Goal: Task Accomplishment & Management: Complete application form

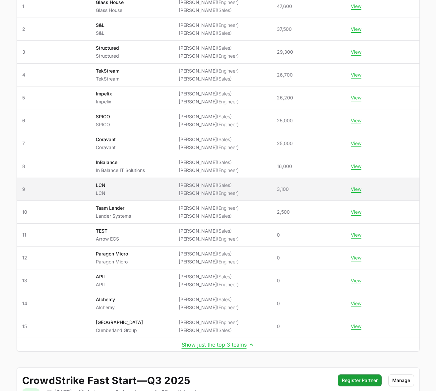
scroll to position [144, 0]
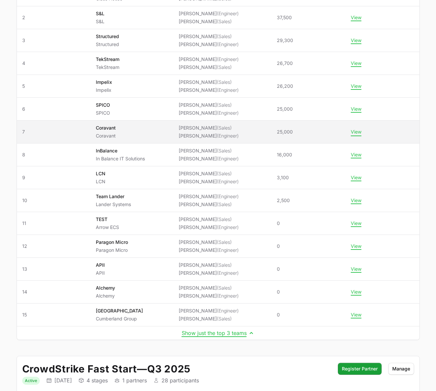
click at [362, 133] on button "View" at bounding box center [356, 132] width 11 height 6
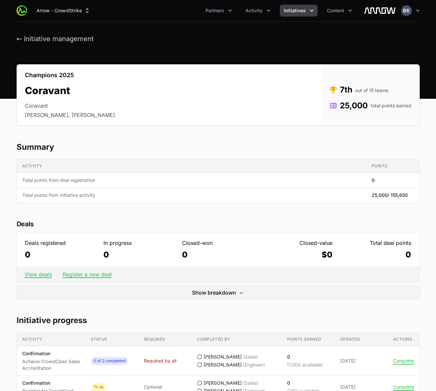
click at [230, 13] on icon "Partners menu" at bounding box center [230, 10] width 7 height 7
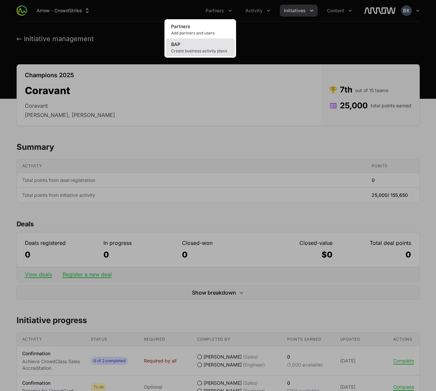
click at [208, 45] on link "BAP Create business activity plans" at bounding box center [200, 47] width 69 height 18
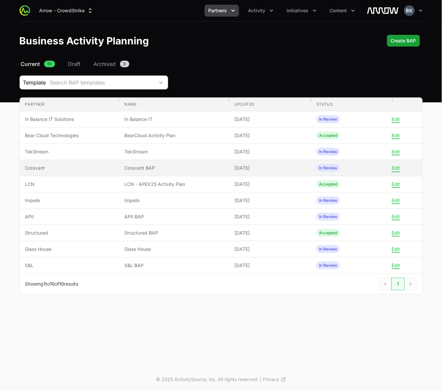
click at [376, 171] on button "Edit" at bounding box center [396, 168] width 8 height 6
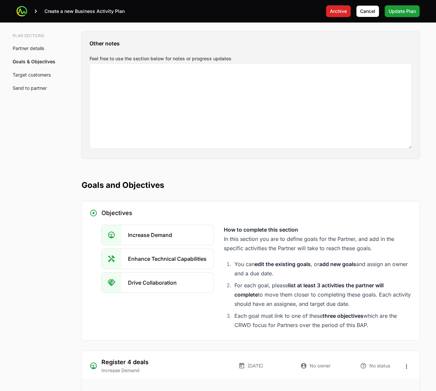
scroll to position [1244, 0]
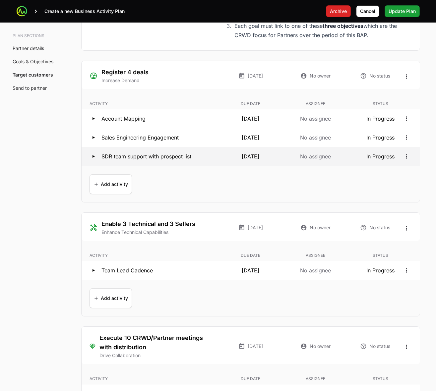
click at [92, 158] on icon at bounding box center [94, 157] width 8 height 8
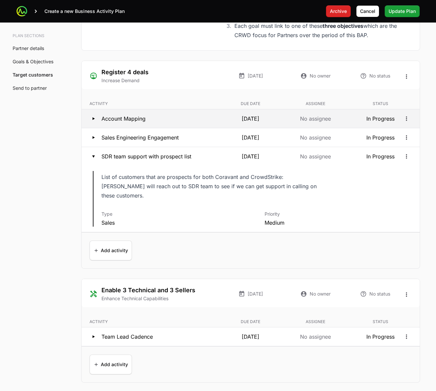
click at [91, 120] on icon at bounding box center [94, 119] width 8 height 8
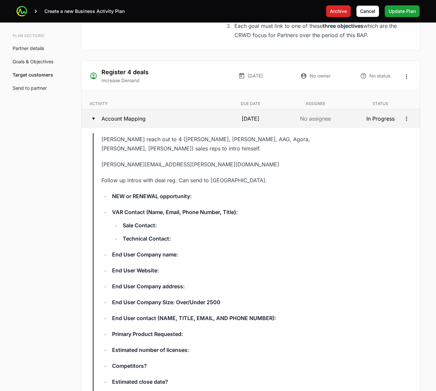
click at [93, 121] on icon at bounding box center [94, 119] width 8 height 8
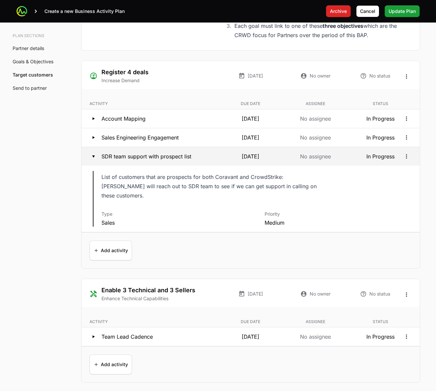
click at [92, 157] on icon at bounding box center [94, 157] width 8 height 8
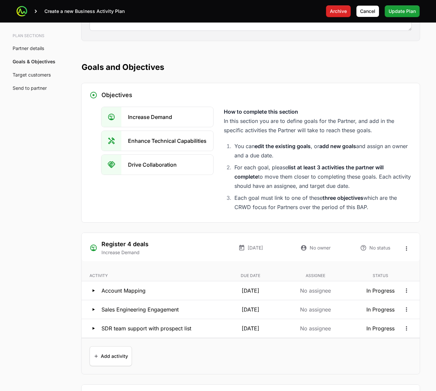
scroll to position [954, 0]
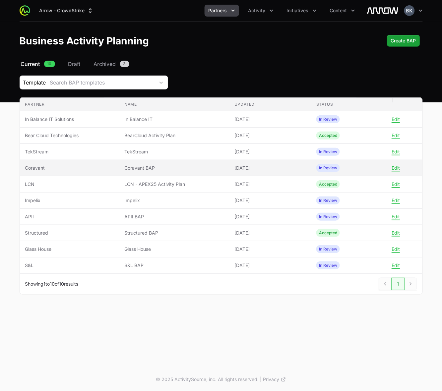
click at [376, 169] on button "Edit" at bounding box center [396, 168] width 8 height 6
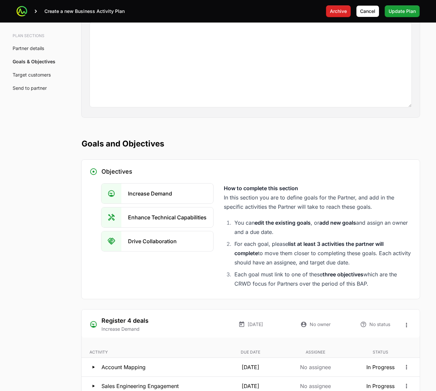
scroll to position [1203, 0]
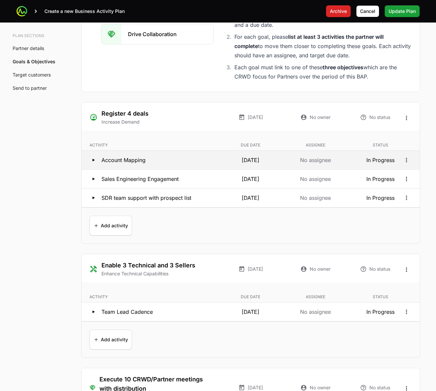
click at [95, 162] on icon at bounding box center [94, 160] width 2 height 3
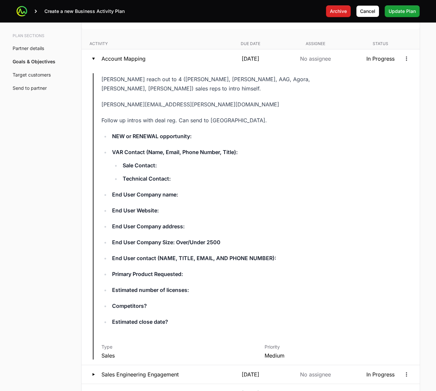
scroll to position [1451, 0]
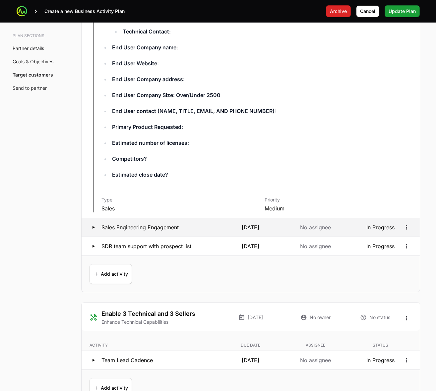
click at [92, 172] on icon at bounding box center [94, 228] width 8 height 8
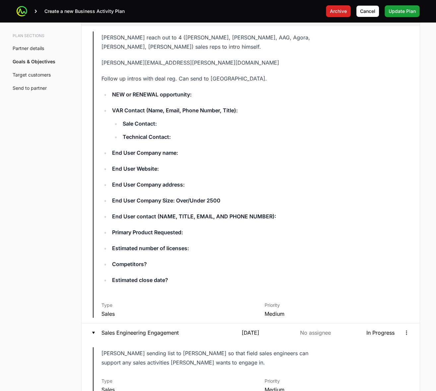
scroll to position [1244, 0]
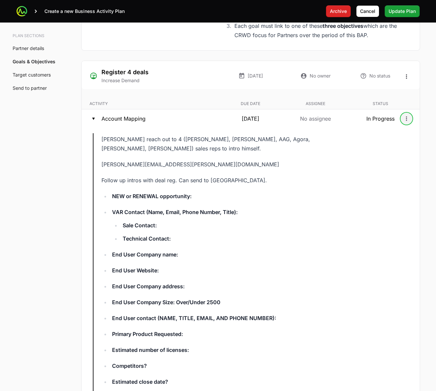
click at [376, 119] on icon "Open options" at bounding box center [406, 118] width 7 height 7
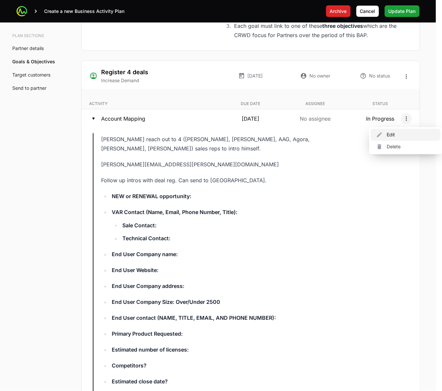
click at [376, 135] on div "Edit" at bounding box center [406, 135] width 70 height 12
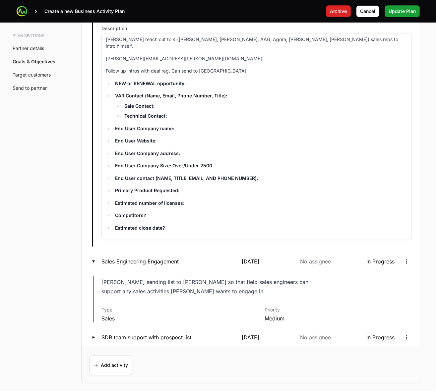
scroll to position [1576, 0]
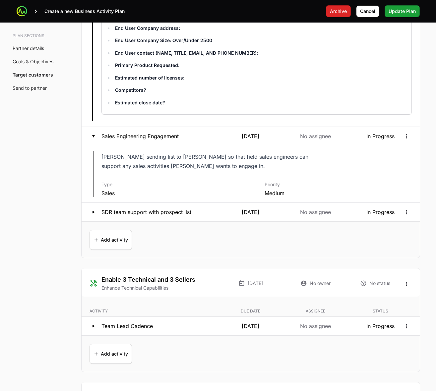
click at [177, 100] on p "Estimated close date?" at bounding box center [261, 103] width 293 height 7
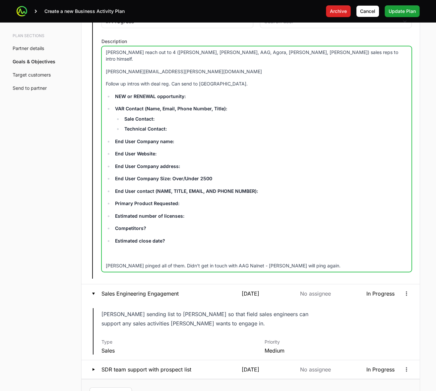
scroll to position [1286, 0]
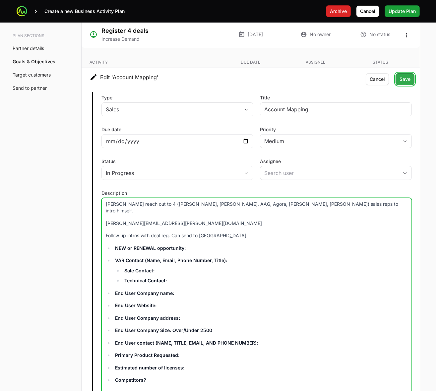
click at [376, 83] on span "Save" at bounding box center [405, 79] width 11 height 8
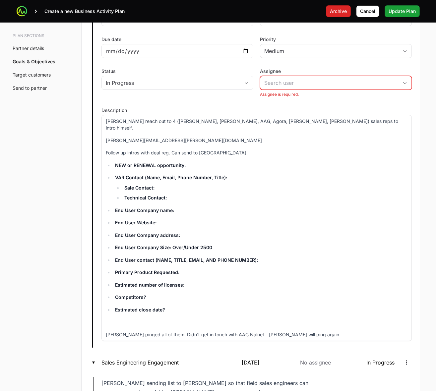
scroll to position [1493, 0]
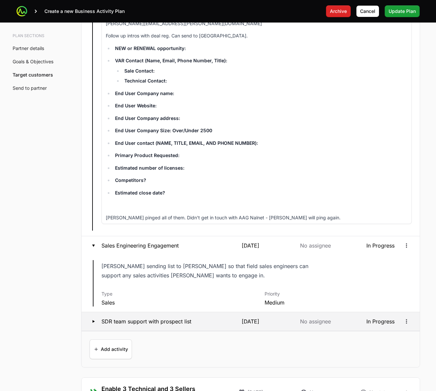
click at [93, 172] on icon at bounding box center [94, 321] width 2 height 3
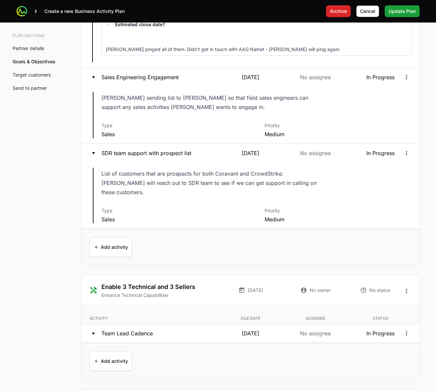
scroll to position [1617, 0]
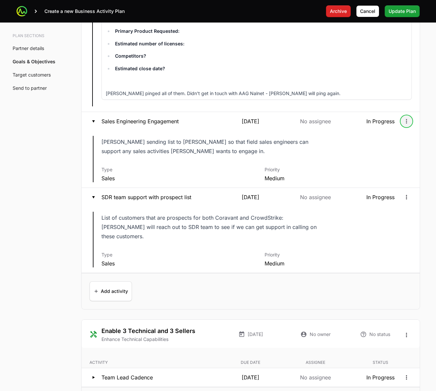
click at [376, 118] on icon "Open options" at bounding box center [406, 121] width 7 height 7
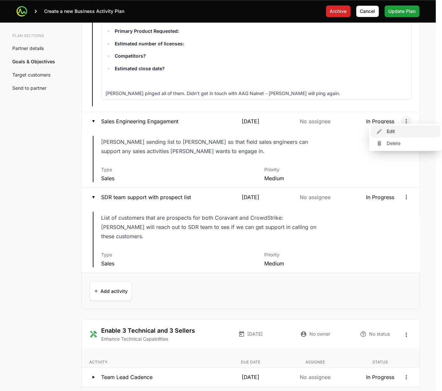
click at [376, 130] on div "Edit" at bounding box center [406, 132] width 70 height 12
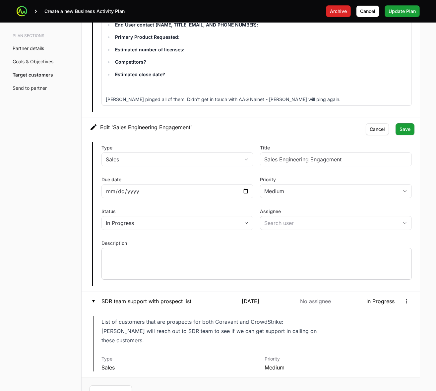
scroll to position [1576, 0]
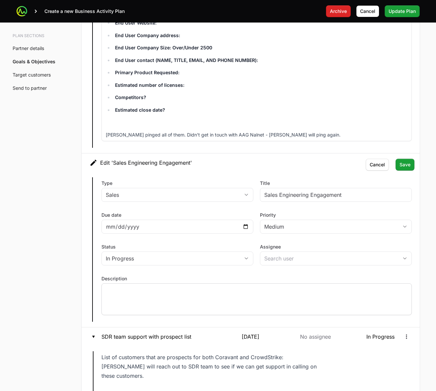
click at [136, 172] on div at bounding box center [257, 300] width 311 height 32
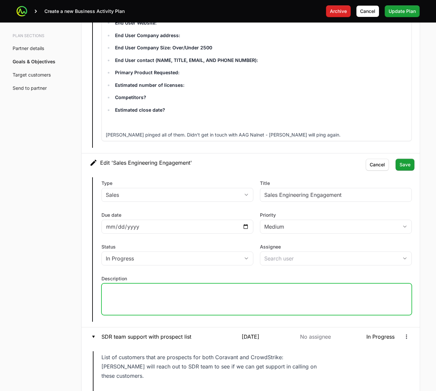
click at [169, 172] on div at bounding box center [257, 300] width 311 height 32
click at [127, 172] on div at bounding box center [257, 300] width 311 height 32
drag, startPoint x: 119, startPoint y: 288, endPoint x: 105, endPoint y: 286, distance: 14.4
click at [106, 172] on p at bounding box center [257, 290] width 302 height 7
click at [121, 172] on p at bounding box center [257, 290] width 302 height 7
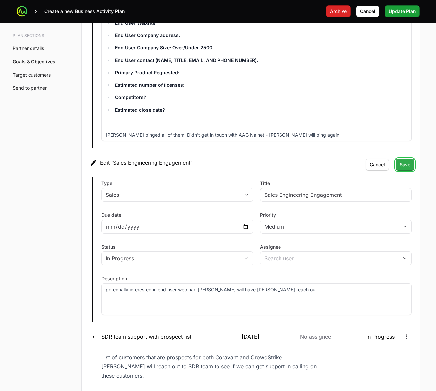
click at [376, 161] on span "Save" at bounding box center [405, 165] width 11 height 8
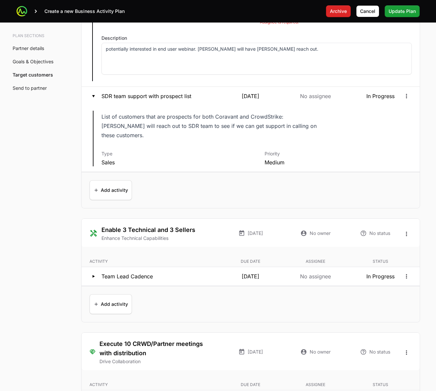
scroll to position [1825, 0]
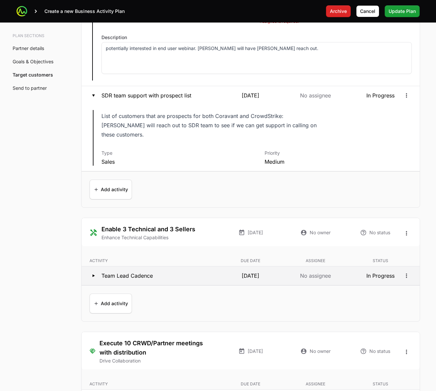
click at [97, 172] on icon at bounding box center [94, 276] width 8 height 8
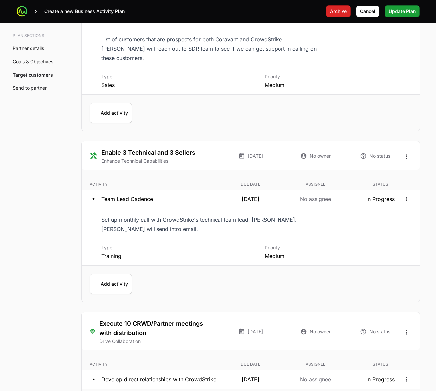
scroll to position [1908, 0]
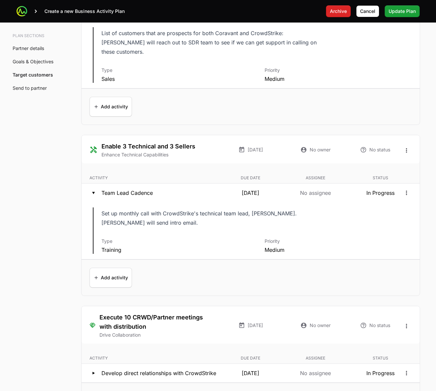
drag, startPoint x: 133, startPoint y: 210, endPoint x: 99, endPoint y: 200, distance: 35.7
click at [99, 172] on div "Description Set up monthly call with CrowdStrike's technical team lead, [PERSON…" at bounding box center [251, 230] width 338 height 57
click at [110, 172] on p "Set up monthly call with CrowdStrike's technical team lead, [PERSON_NAME]. [PER…" at bounding box center [210, 218] width 216 height 19
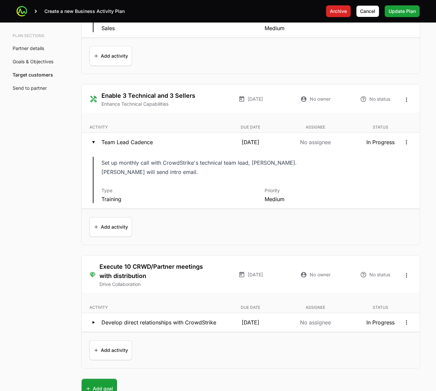
scroll to position [2074, 0]
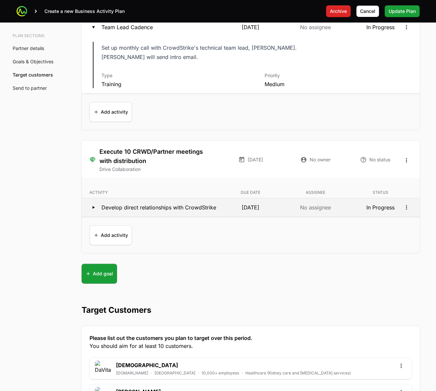
click at [90, 172] on icon at bounding box center [94, 208] width 8 height 8
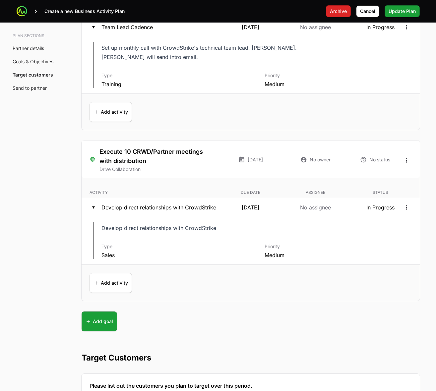
drag, startPoint x: 102, startPoint y: 216, endPoint x: 233, endPoint y: 219, distance: 131.4
click at [233, 172] on p "Develop direct relationships with CrowdStrike" at bounding box center [210, 228] width 216 height 9
click at [232, 172] on p "Develop direct relationships with CrowdStrike" at bounding box center [210, 228] width 216 height 9
drag, startPoint x: 218, startPoint y: 216, endPoint x: 97, endPoint y: 218, distance: 121.1
click at [97, 172] on div "Description Develop direct relationships with CrowdStrike Type Sales Priority M…" at bounding box center [251, 241] width 338 height 48
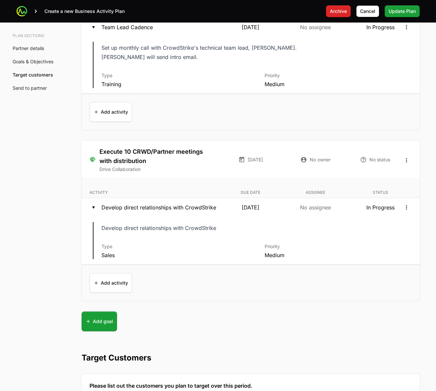
click at [100, 172] on div "Description Develop direct relationships with CrowdStrike Type Sales Priority M…" at bounding box center [251, 241] width 338 height 48
drag, startPoint x: 116, startPoint y: 217, endPoint x: 223, endPoint y: 221, distance: 106.6
click at [223, 172] on dl "Description Develop direct relationships with CrowdStrike Type Sales Priority M…" at bounding box center [257, 240] width 311 height 37
click at [222, 172] on p "Develop direct relationships with CrowdStrike" at bounding box center [210, 228] width 216 height 9
drag, startPoint x: 220, startPoint y: 217, endPoint x: 103, endPoint y: 217, distance: 116.8
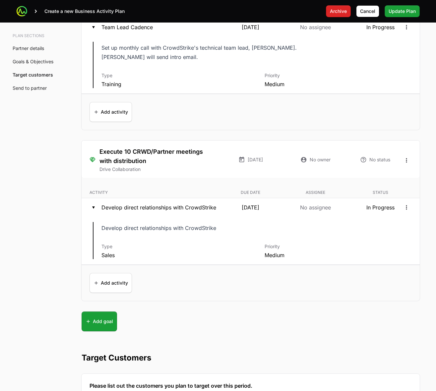
click at [103, 172] on p "Develop direct relationships with CrowdStrike" at bounding box center [210, 228] width 216 height 9
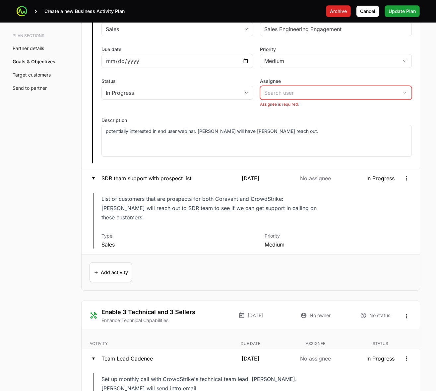
scroll to position [1534, 0]
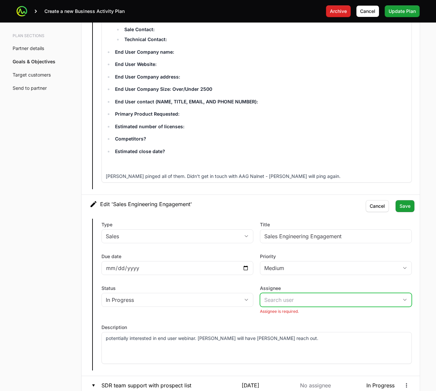
click at [376, 172] on div "Open" at bounding box center [404, 300] width 13 height 13
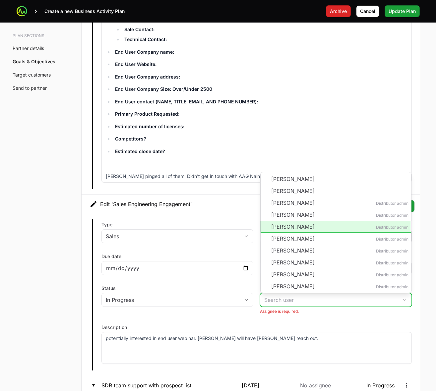
click at [315, 172] on li "[PERSON_NAME] Distributor admin" at bounding box center [336, 227] width 151 height 12
type input "[PERSON_NAME]"
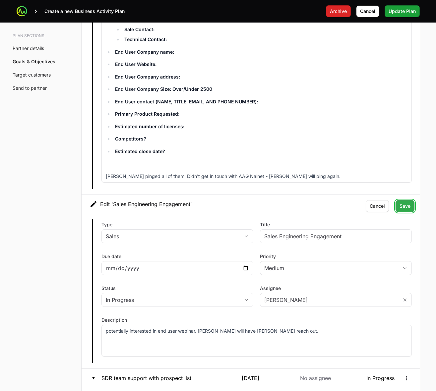
click at [376, 172] on span "Save" at bounding box center [405, 206] width 11 height 8
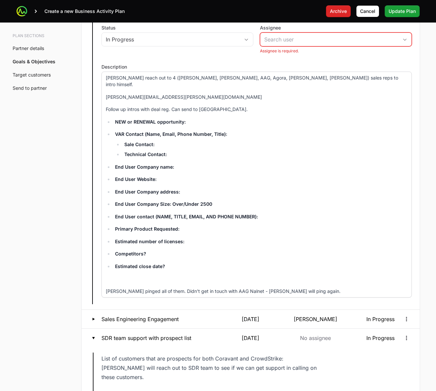
scroll to position [1244, 0]
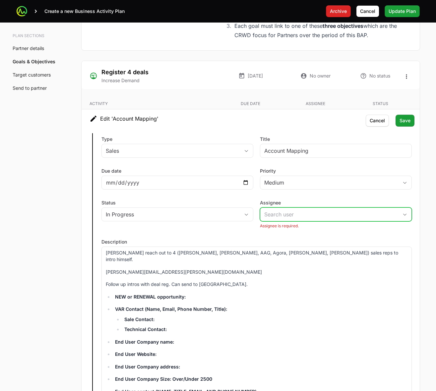
click at [376, 172] on div "Open" at bounding box center [404, 214] width 13 height 13
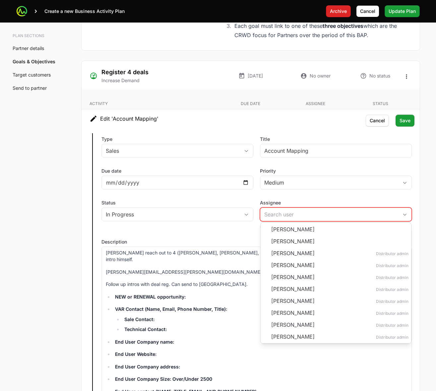
click at [376, 172] on div "A Business Activity Plan is an agreement between the partner and the distributo…" at bounding box center [251, 86] width 360 height 2511
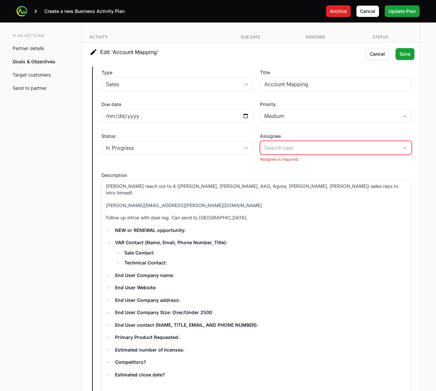
scroll to position [1286, 0]
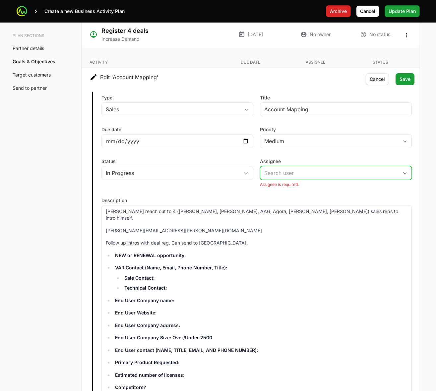
click at [376, 172] on input "Assignee" at bounding box center [329, 173] width 138 height 13
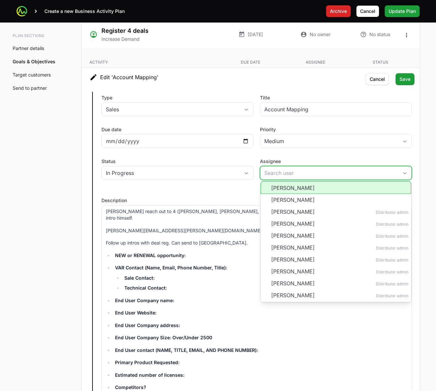
click at [331, 172] on li "[PERSON_NAME]" at bounding box center [336, 187] width 151 height 13
type input "[PERSON_NAME]"
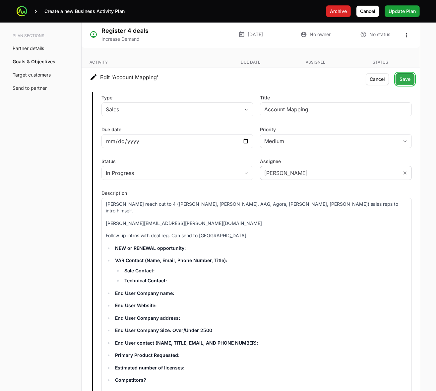
click at [376, 80] on span "Save" at bounding box center [405, 79] width 11 height 8
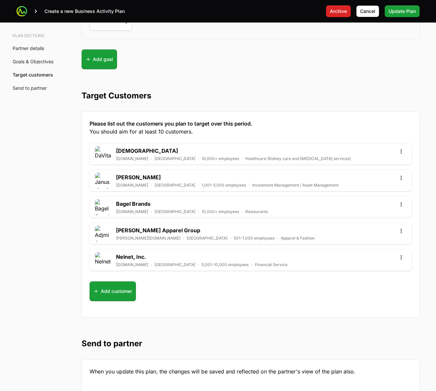
scroll to position [1854, 0]
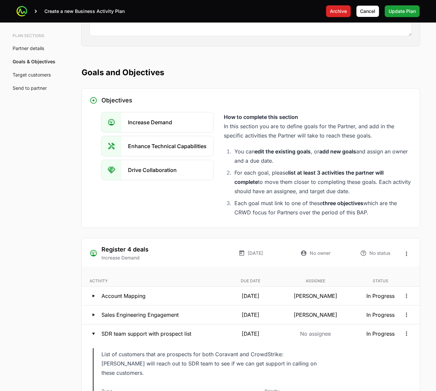
scroll to position [1109, 0]
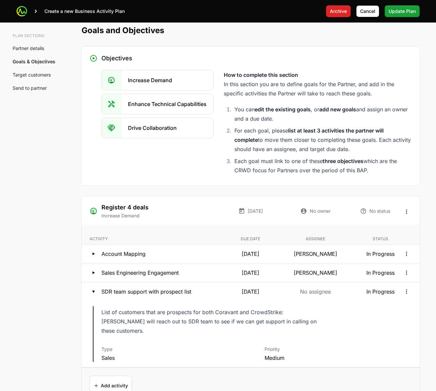
click at [376, 172] on div "A Business Activity Plan is an agreement between the partner and the distributo…" at bounding box center [251, 43] width 360 height 2155
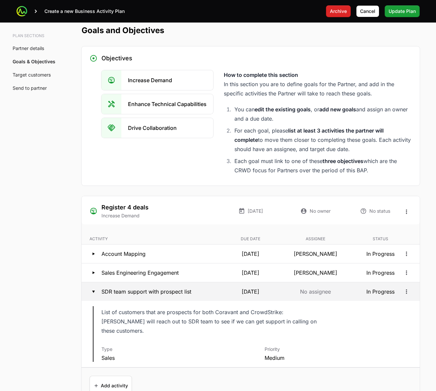
click at [93, 172] on icon at bounding box center [94, 292] width 8 height 8
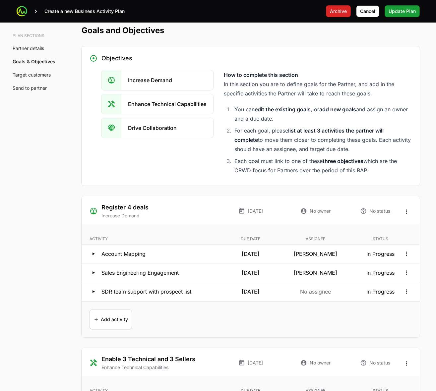
click at [39, 172] on div "Plan sections Partner details Goals & Objectives Target customers Send to partn…" at bounding box center [218, 10] width 425 height 2088
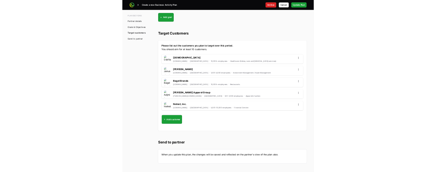
scroll to position [1756, 0]
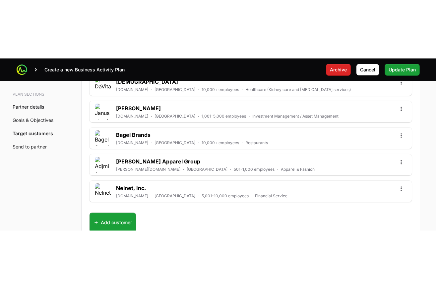
scroll to position [1892, 0]
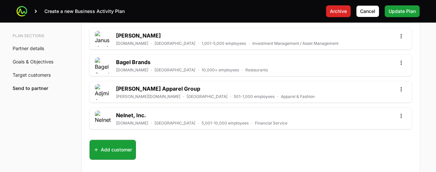
click at [364, 166] on div "Please list out the customers you plan to target over this period. You should a…" at bounding box center [251, 73] width 338 height 206
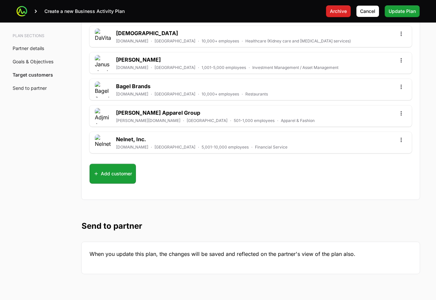
scroll to position [1847, 0]
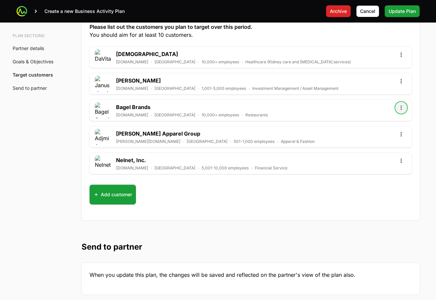
click at [376, 110] on icon "Open options" at bounding box center [401, 108] width 7 height 7
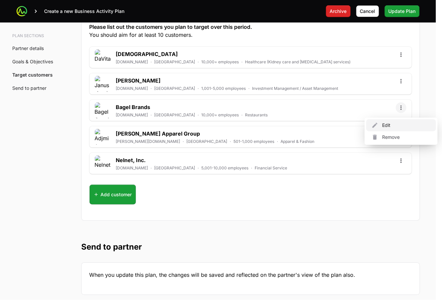
click at [376, 122] on div "Edit" at bounding box center [402, 125] width 70 height 12
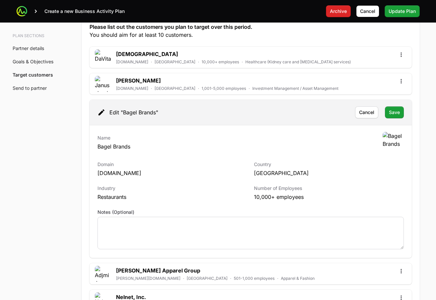
click at [234, 172] on div at bounding box center [251, 233] width 307 height 33
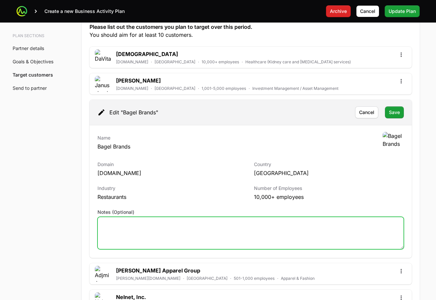
drag, startPoint x: 160, startPoint y: 233, endPoint x: 139, endPoint y: 231, distance: 21.7
click at [160, 172] on textarea "Notes (Optional)" at bounding box center [251, 233] width 306 height 32
type textarea "[PERSON_NAME] doing pin testing engagement - TBD there"
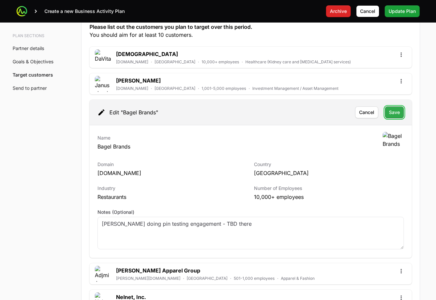
click at [376, 114] on span "Save" at bounding box center [394, 112] width 11 height 8
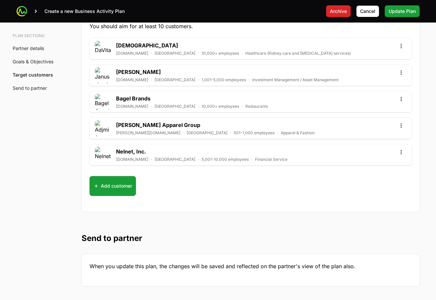
scroll to position [1805, 0]
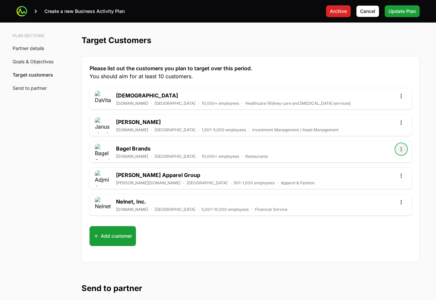
click at [376, 153] on icon "Open options" at bounding box center [401, 149] width 7 height 7
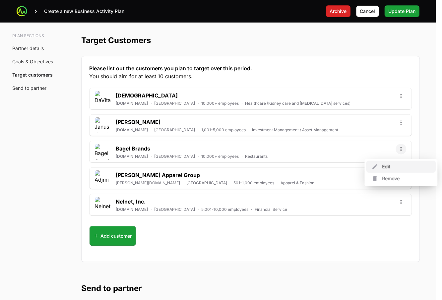
click at [376, 168] on div "Edit" at bounding box center [402, 167] width 70 height 12
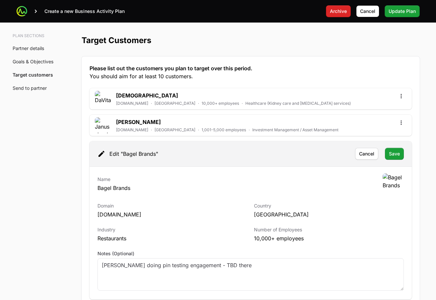
click at [376, 156] on span "Save" at bounding box center [394, 154] width 11 height 8
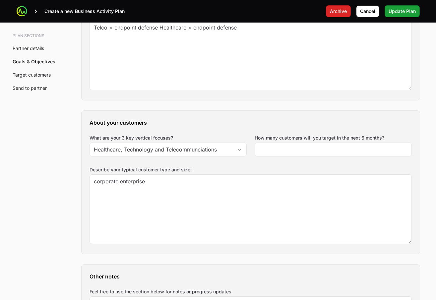
scroll to position [561, 0]
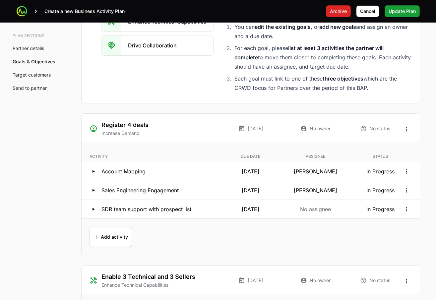
scroll to position [1286, 0]
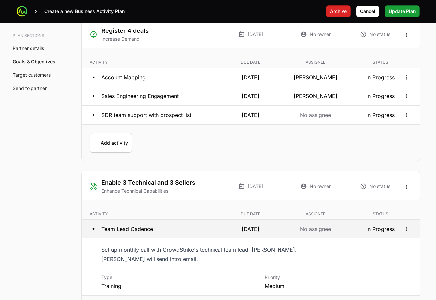
click at [375, 172] on button "Team Lead Cadence [DATE] No assignee In Progress" at bounding box center [251, 229] width 338 height 19
